Goal: Information Seeking & Learning: Understand process/instructions

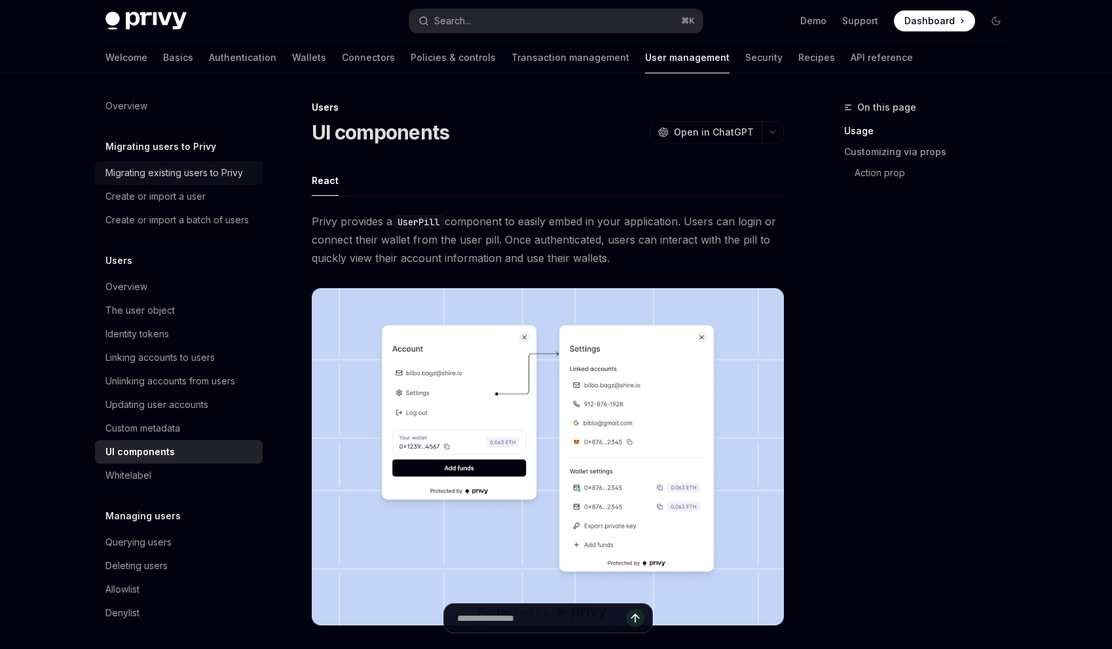
click at [210, 175] on div "Migrating existing users to Privy" at bounding box center [174, 173] width 138 height 16
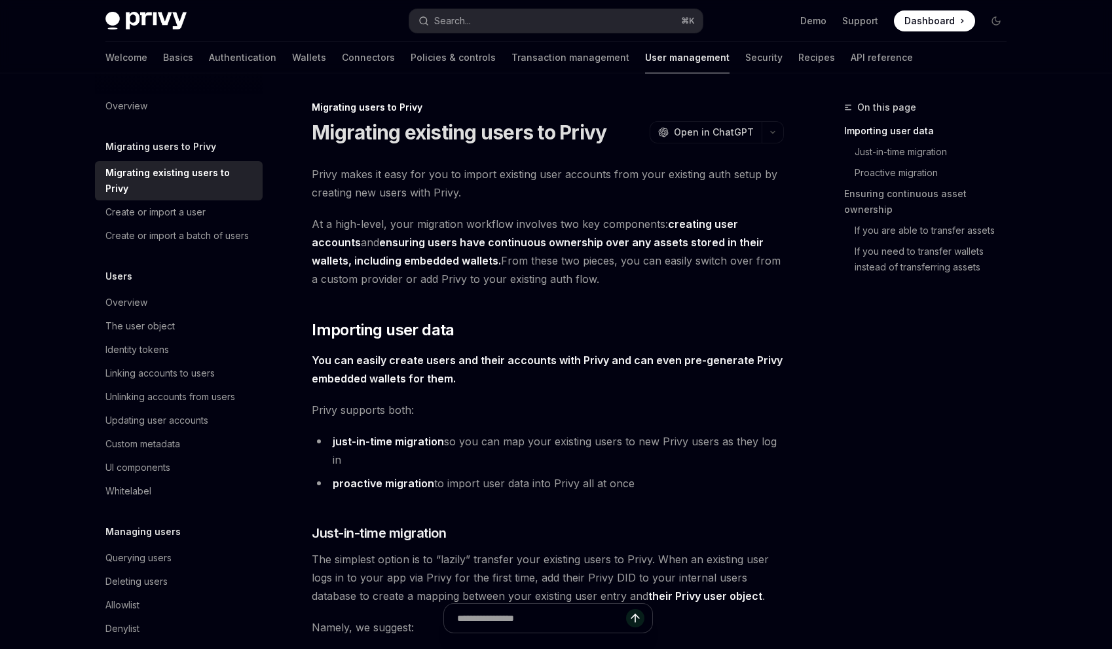
type textarea "*"
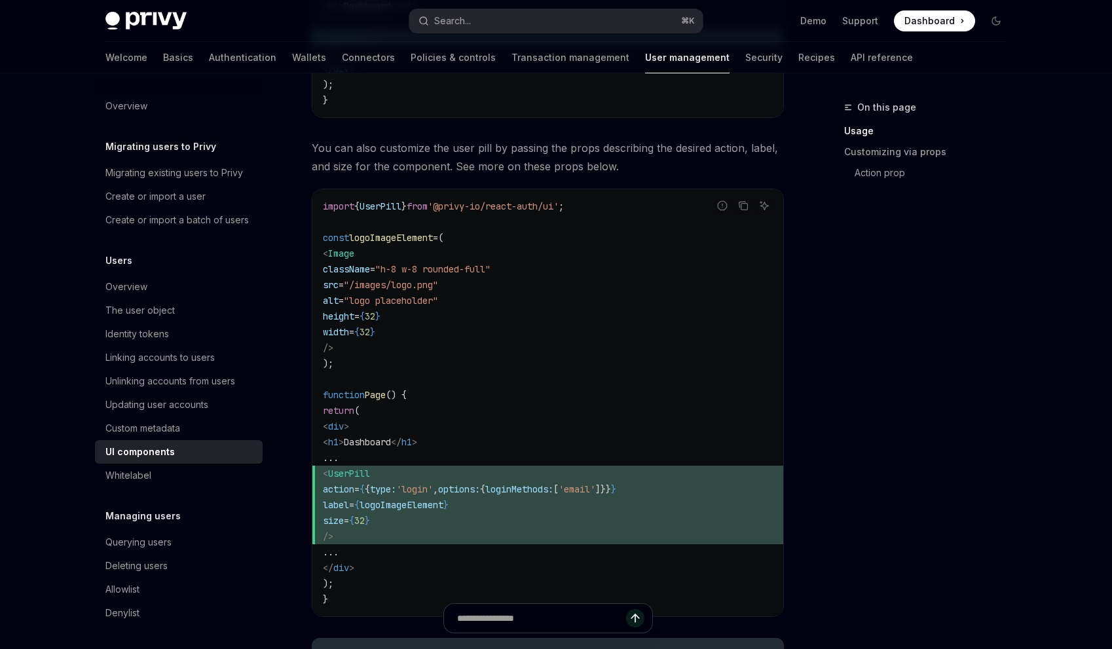
scroll to position [947, 0]
